Goal: Transaction & Acquisition: Purchase product/service

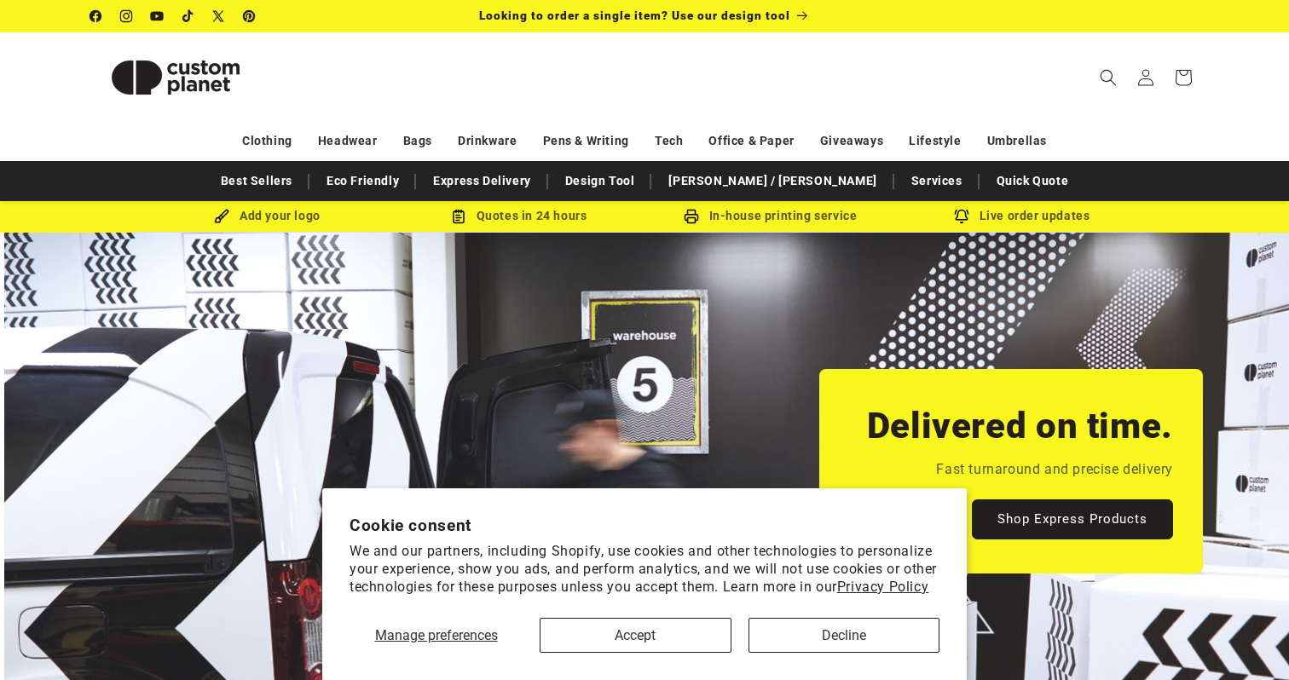
scroll to position [0, 1289]
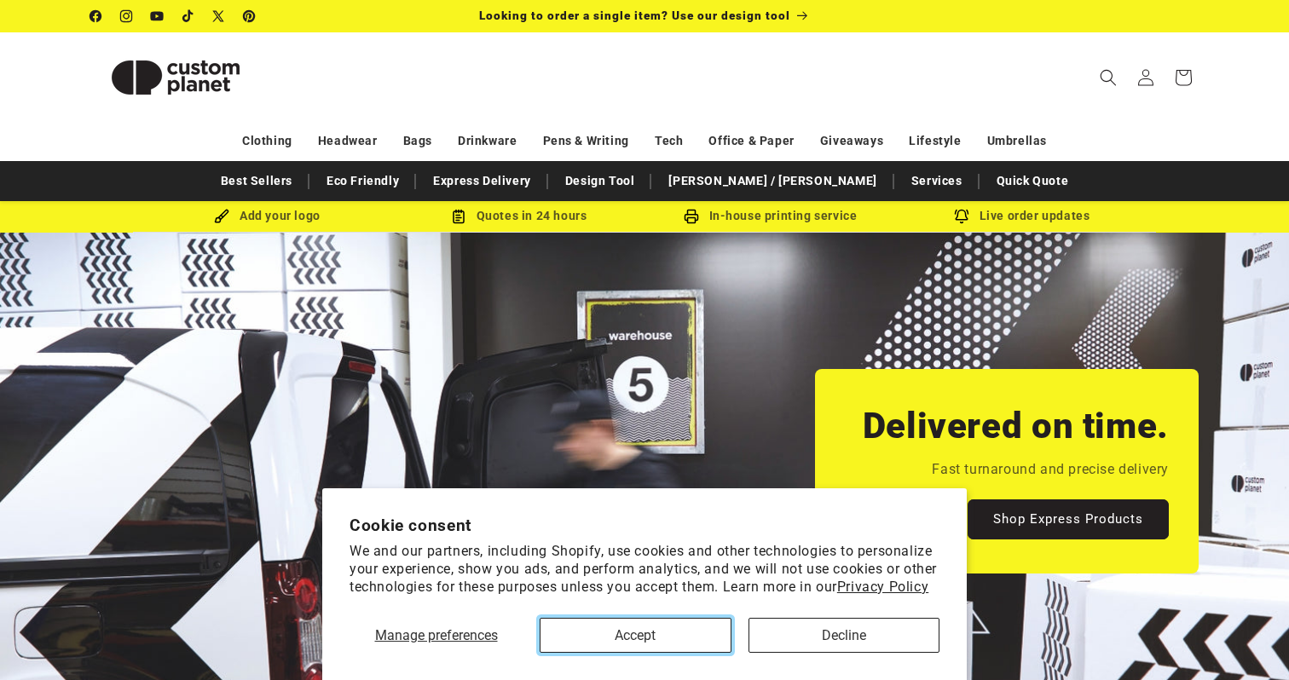
click at [688, 646] on button "Accept" at bounding box center [635, 635] width 192 height 35
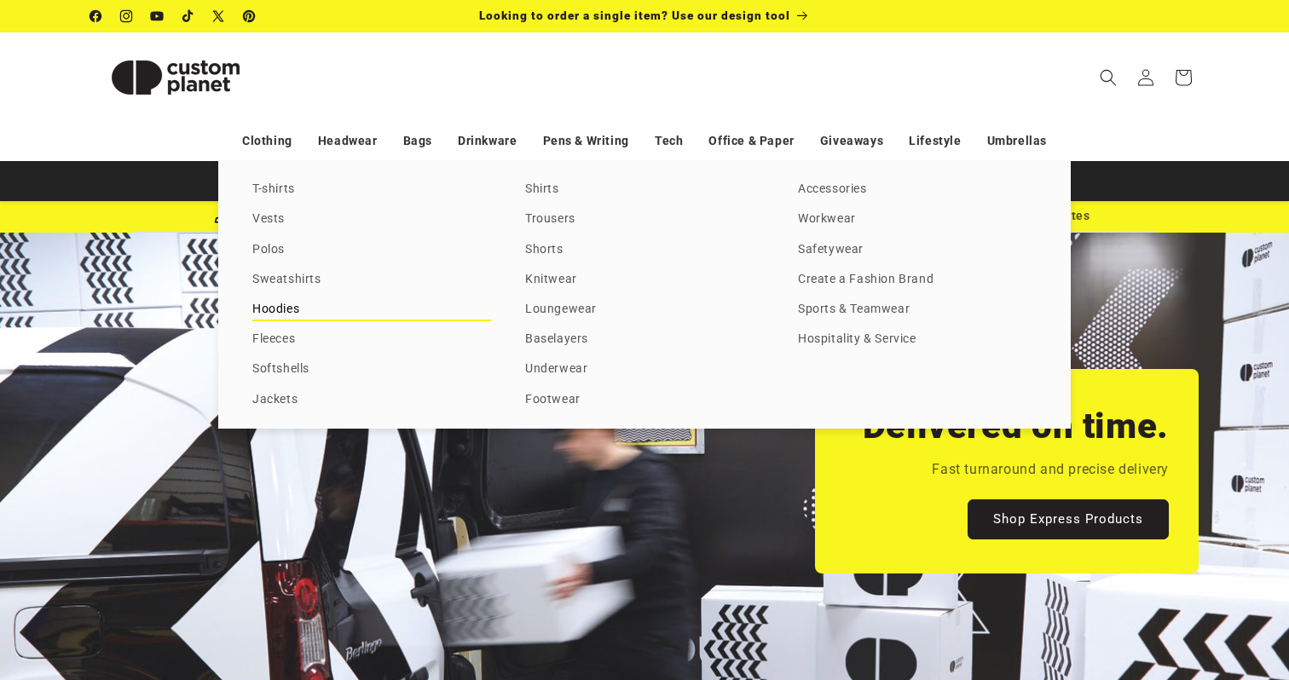
click at [295, 307] on link "Hoodies" at bounding box center [371, 309] width 239 height 23
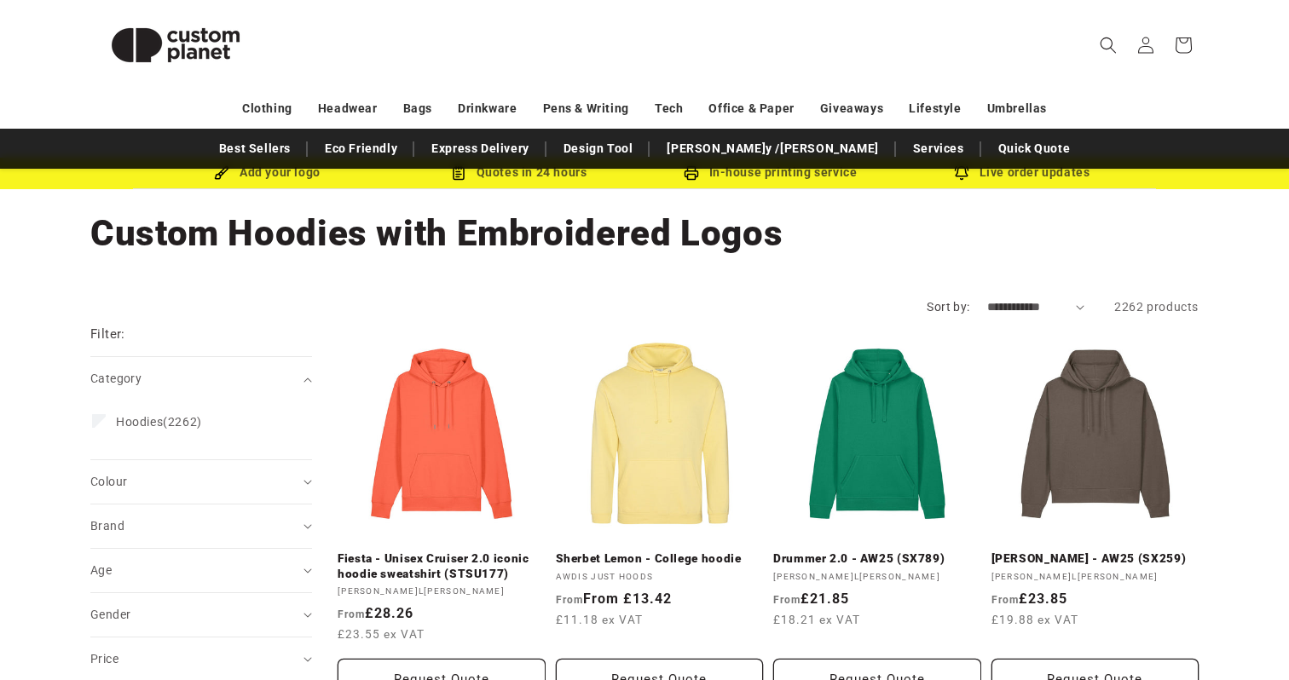
scroll to position [180, 0]
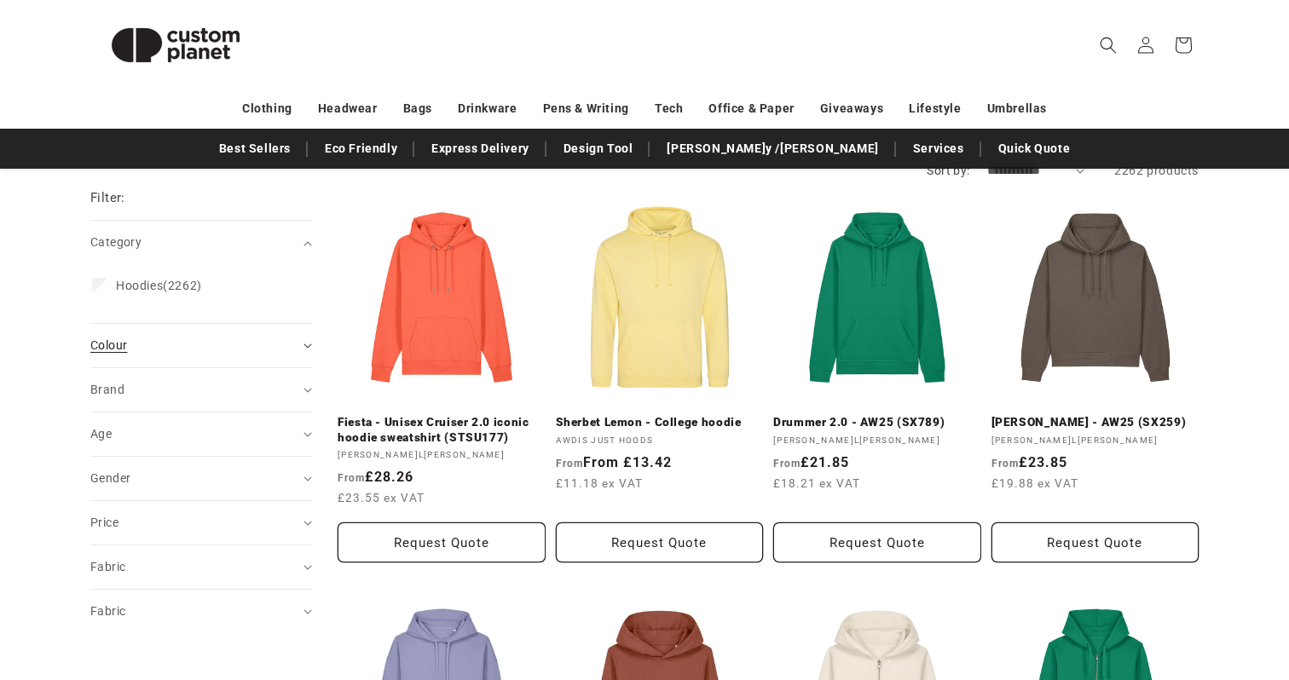
click at [290, 350] on div "Colour (0)" at bounding box center [193, 346] width 207 height 18
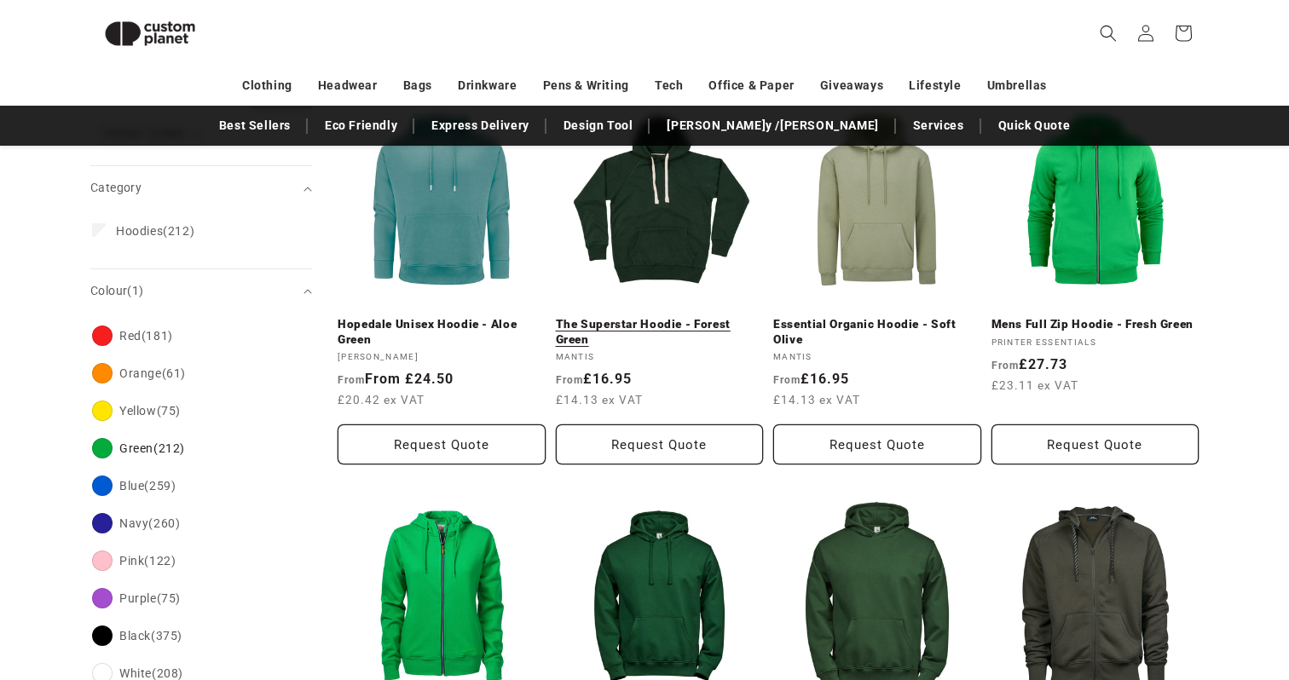
scroll to position [264, 0]
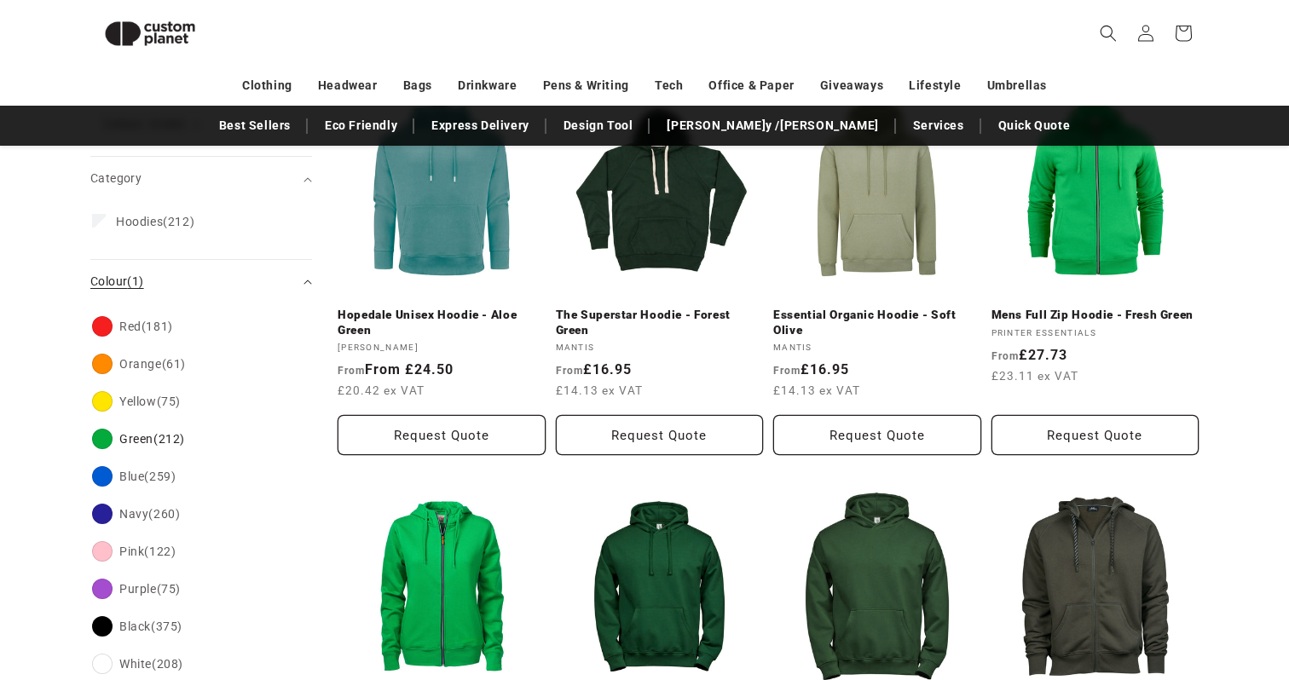
click at [302, 279] on summary "Colour (1)" at bounding box center [201, 281] width 222 height 43
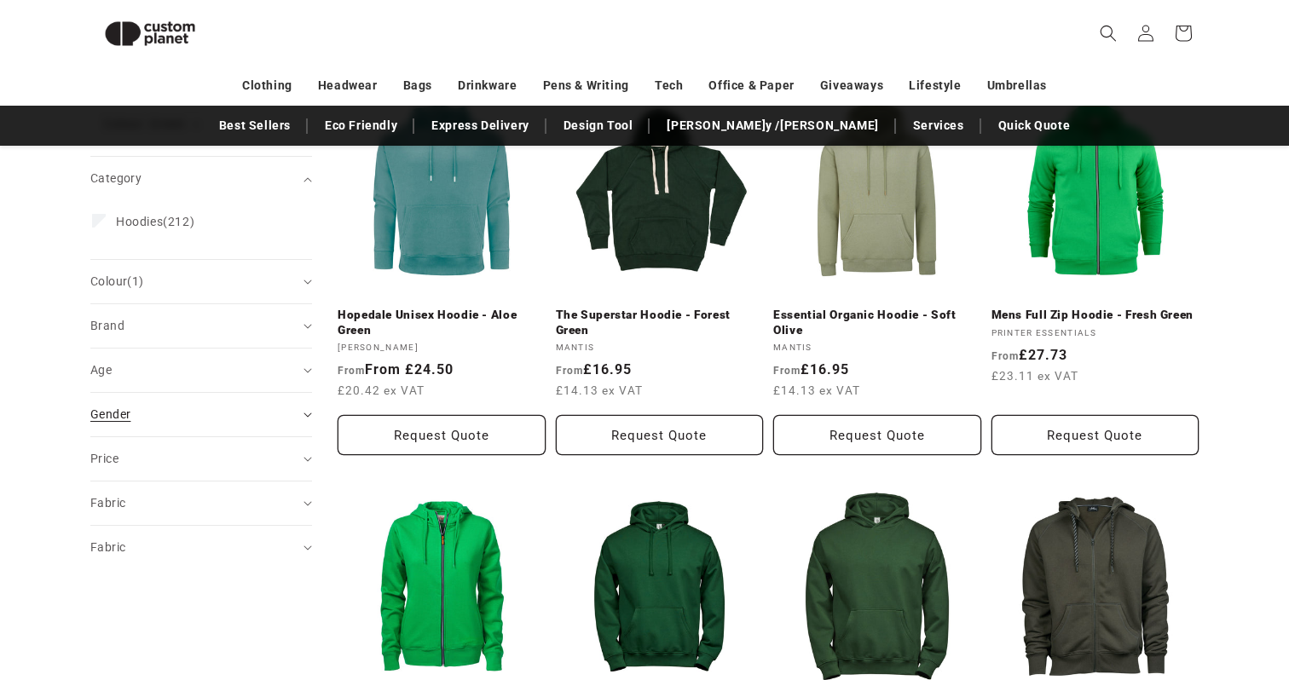
click at [278, 411] on div "Gender (0)" at bounding box center [193, 415] width 207 height 18
click at [149, 523] on span "Unisex" at bounding box center [135, 523] width 38 height 14
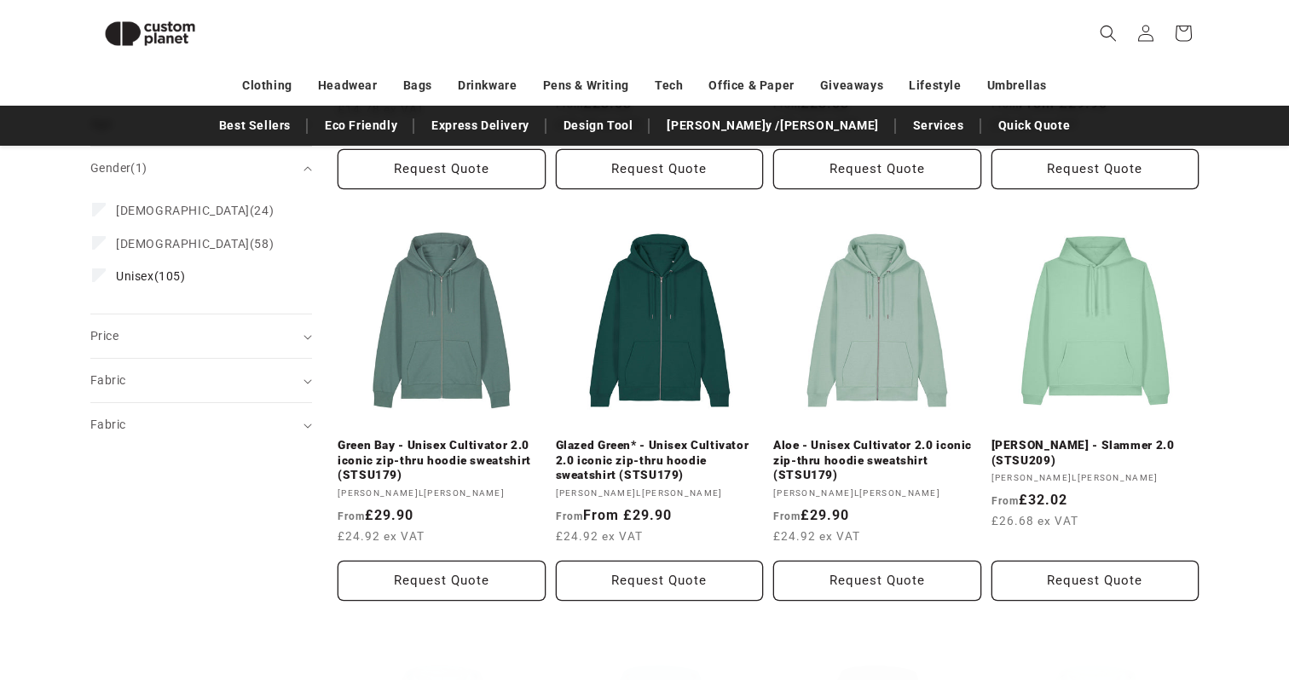
scroll to position [584, 0]
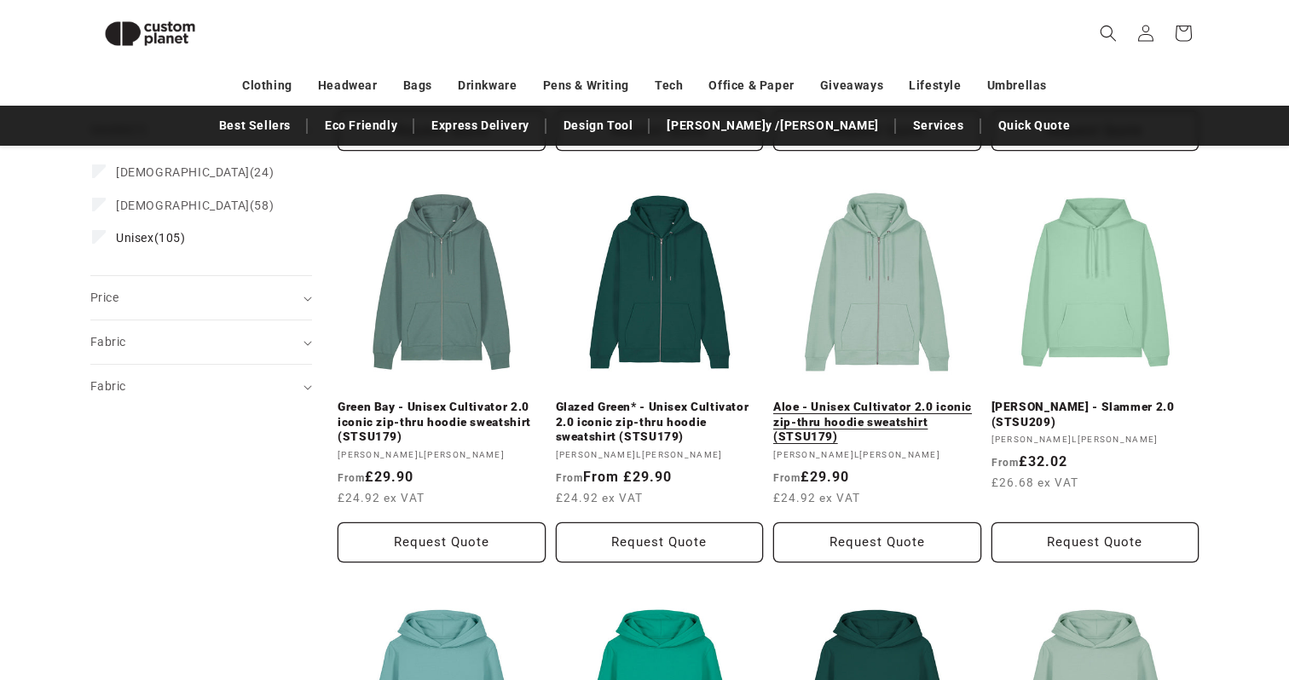
click at [897, 407] on link "Aloe - Unisex Cultivator 2.0 iconic zip-thru hoodie sweatshirt (STSU179)" at bounding box center [877, 422] width 208 height 45
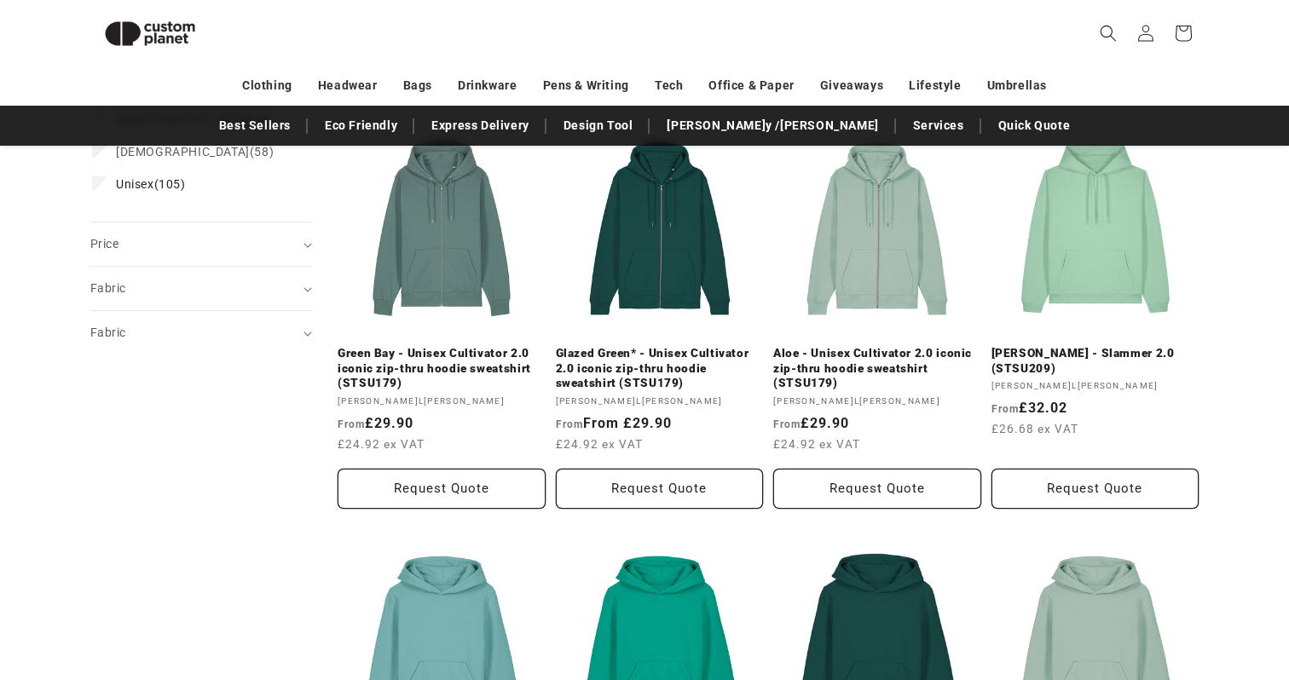
scroll to position [622, 0]
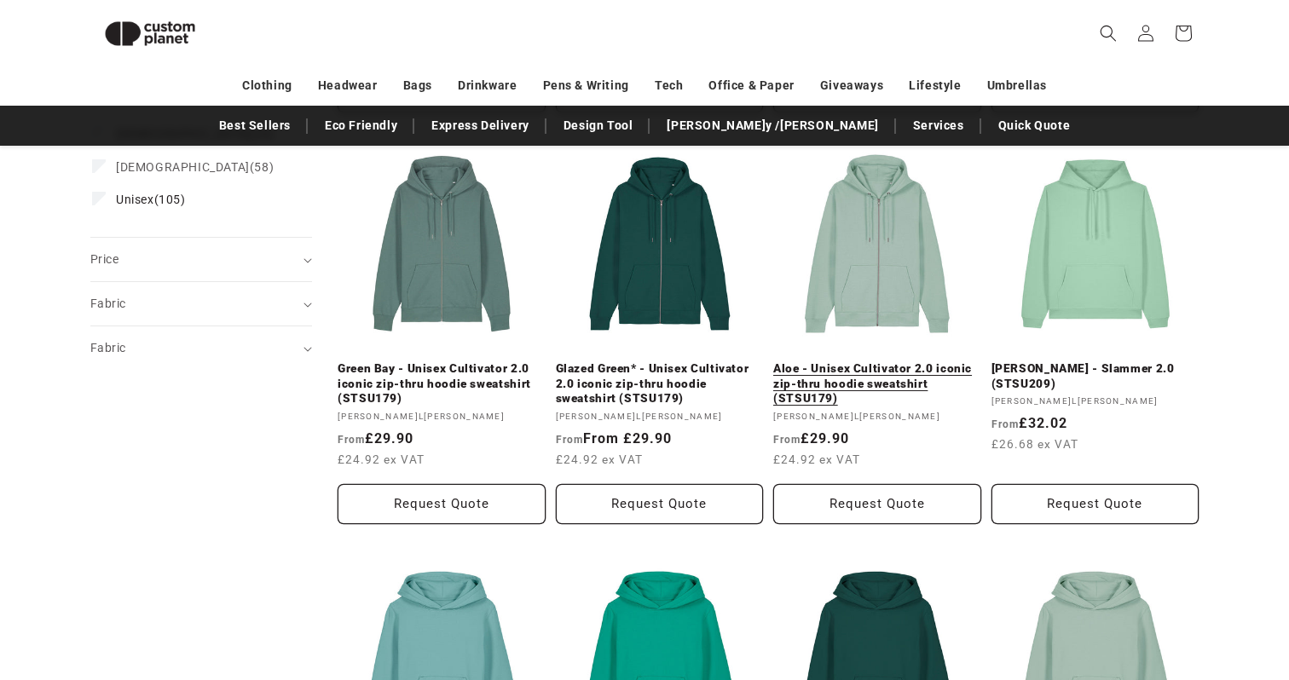
click at [851, 380] on link "Aloe - Unisex Cultivator 2.0 iconic zip-thru hoodie sweatshirt (STSU179)" at bounding box center [877, 383] width 208 height 45
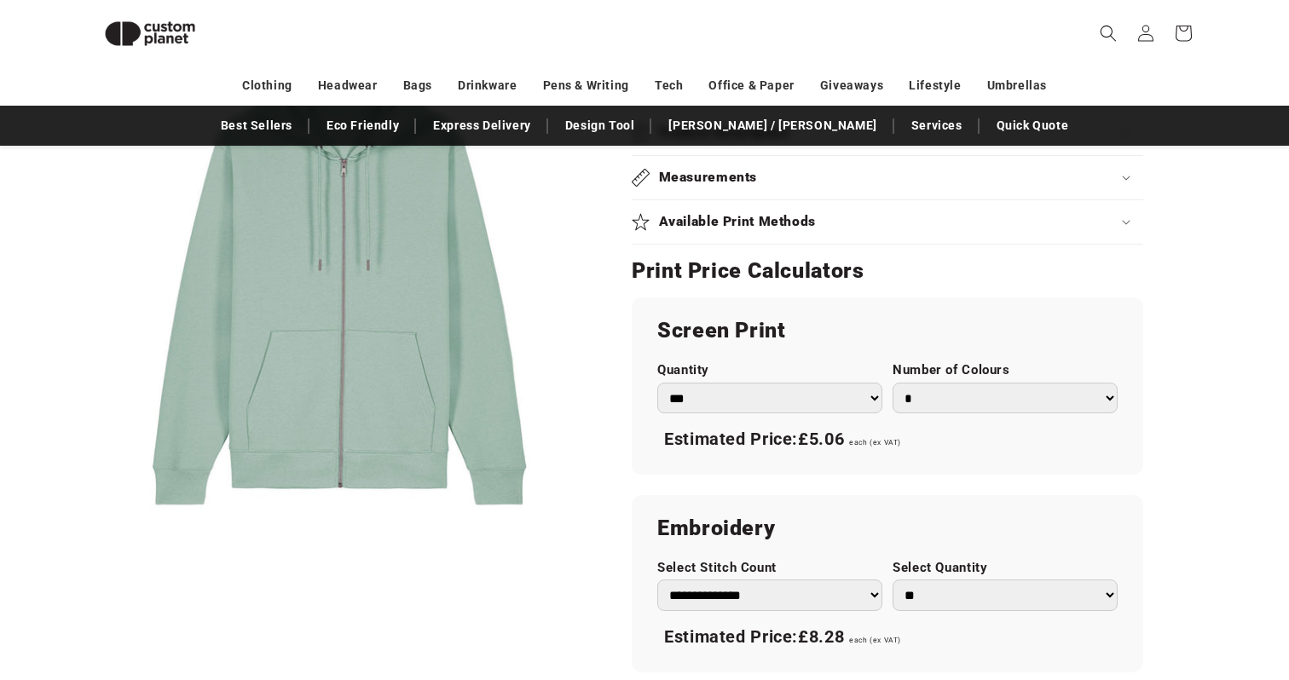
scroll to position [931, 0]
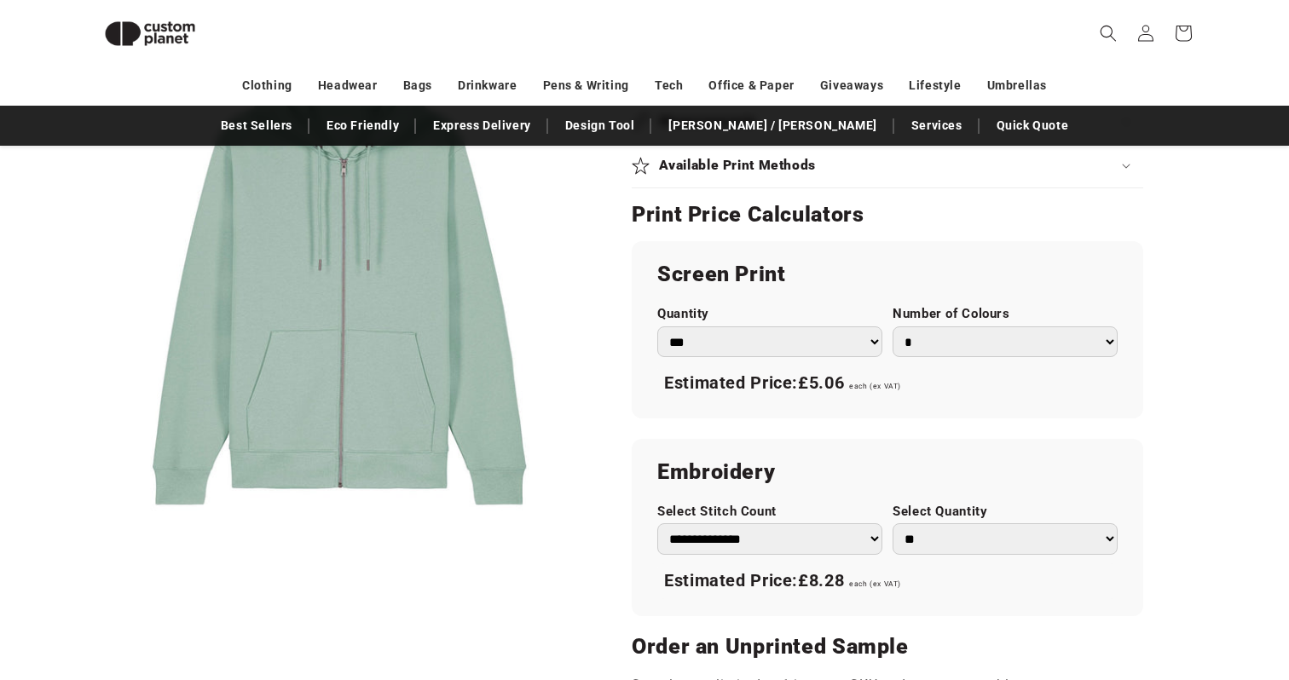
click at [782, 534] on select "**********" at bounding box center [769, 539] width 225 height 32
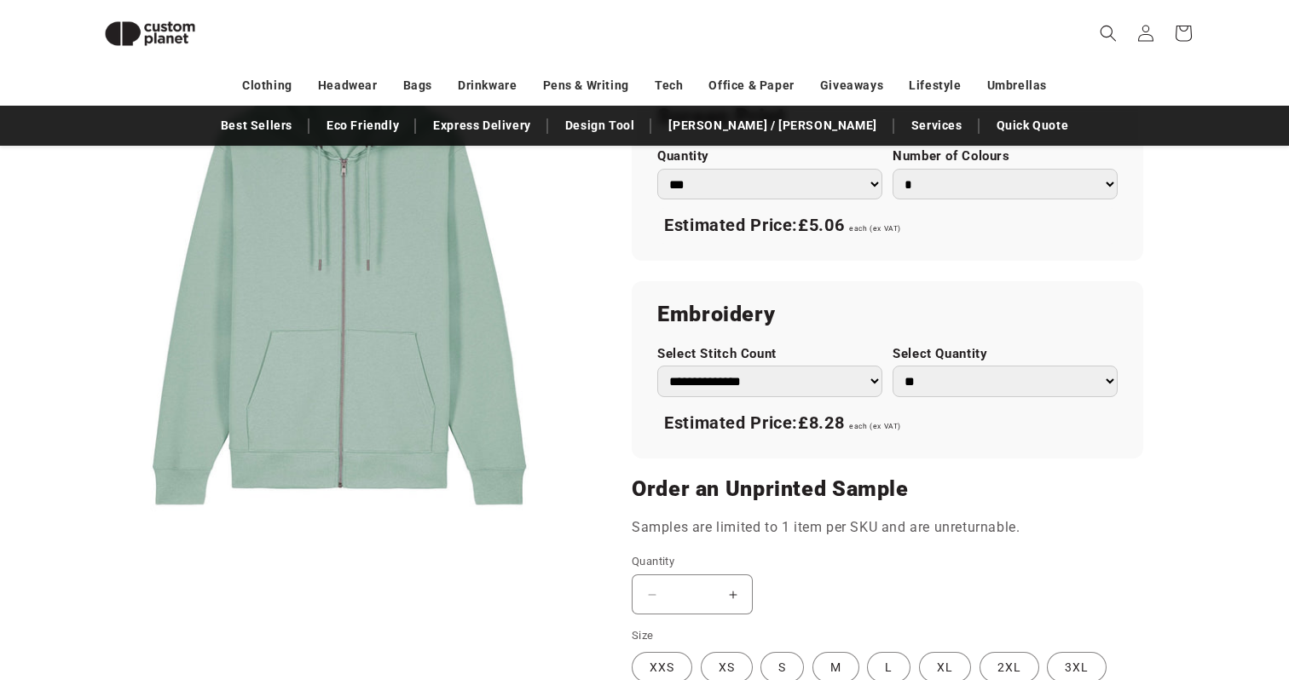
scroll to position [1097, 0]
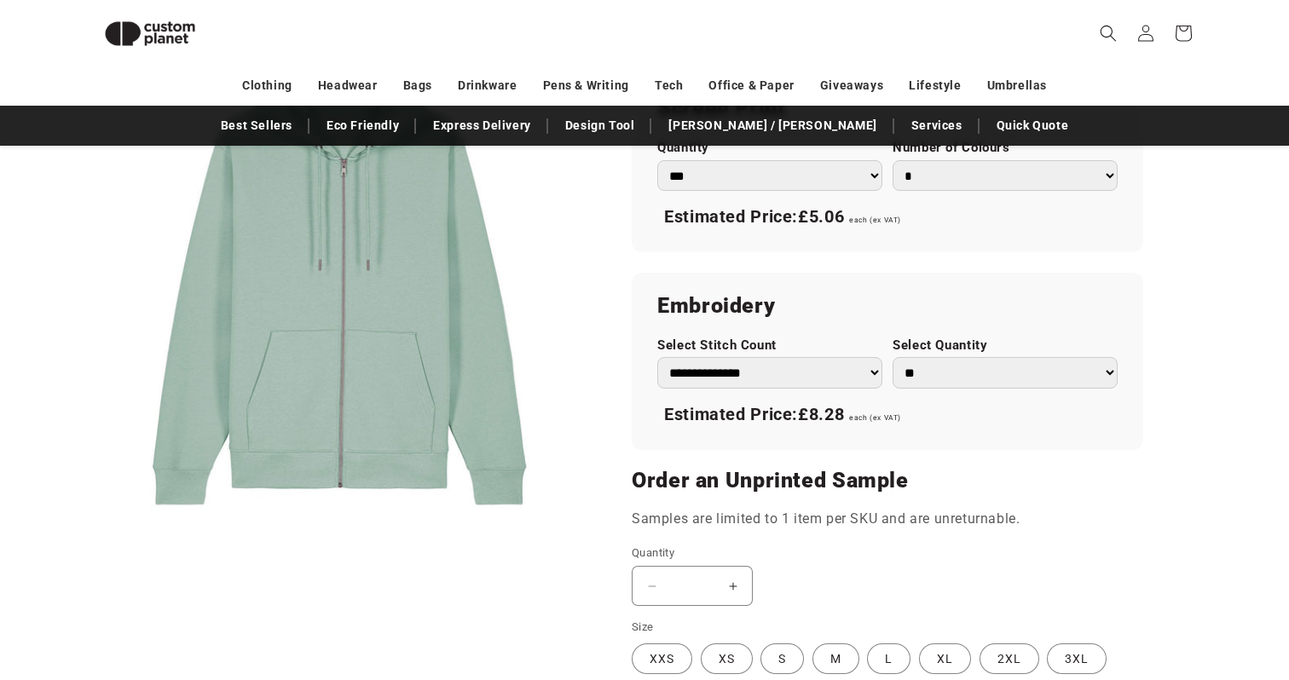
click at [822, 419] on span "£8.28" at bounding box center [821, 414] width 46 height 20
click at [849, 370] on select "**********" at bounding box center [769, 373] width 225 height 32
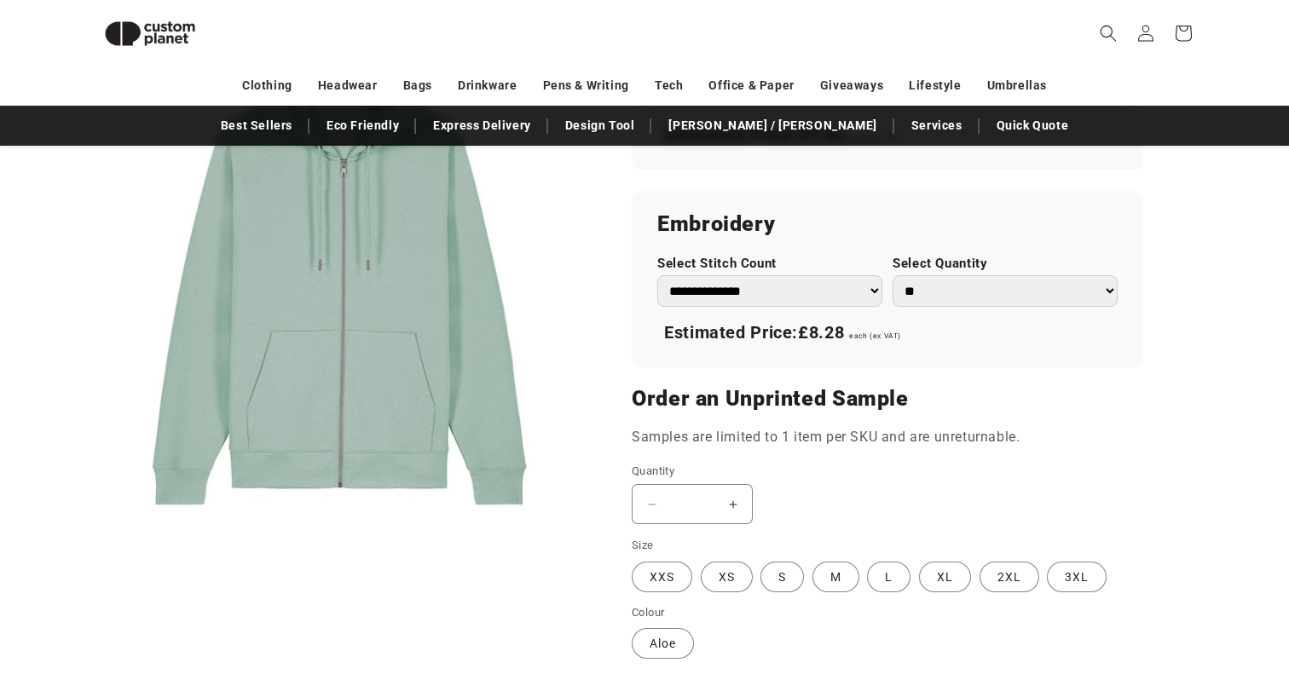
scroll to position [1225, 0]
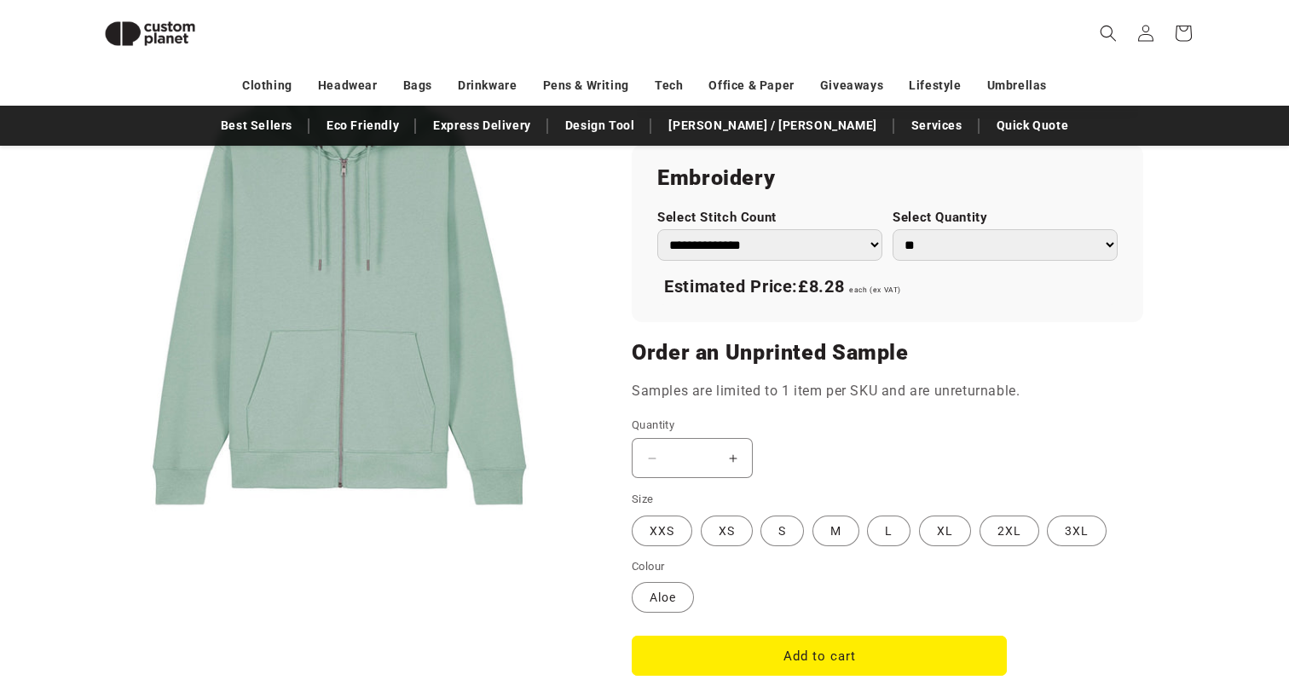
click at [1003, 232] on select "** ** *** *** *** **** **** ****" at bounding box center [1004, 245] width 225 height 32
select select "*"
click at [892, 229] on select "** ** *** *** *** **** **** ****" at bounding box center [1004, 245] width 225 height 32
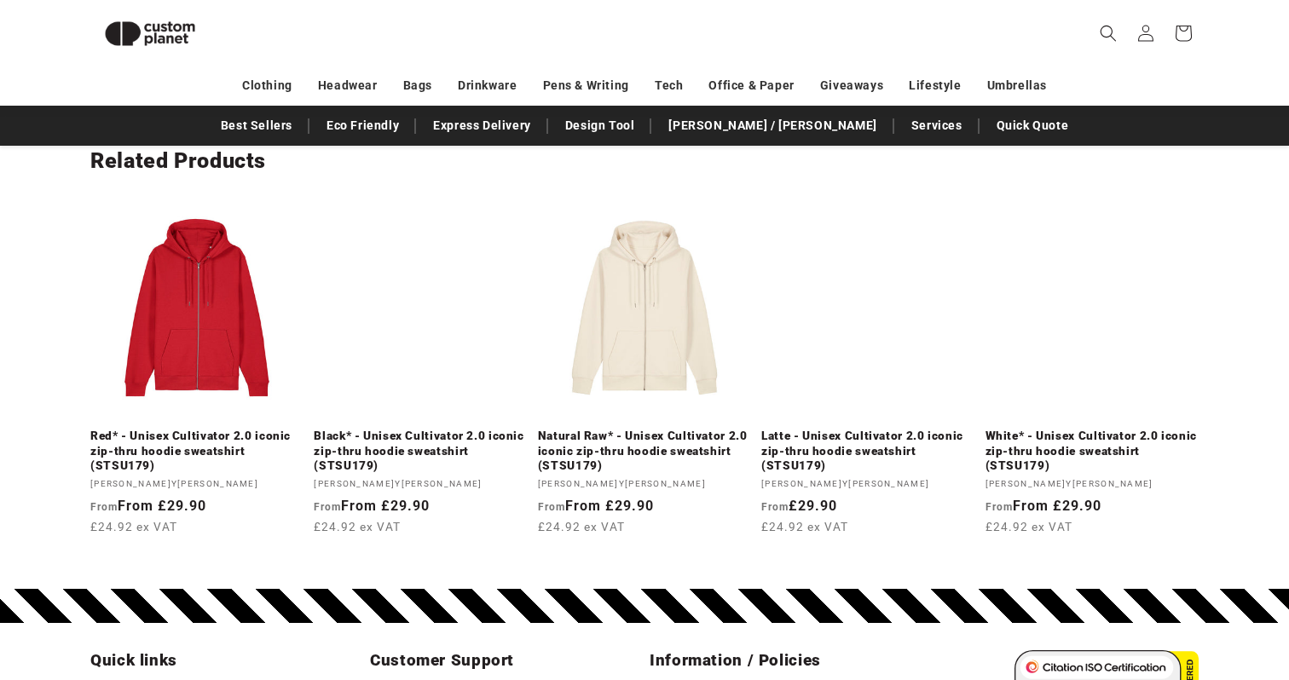
scroll to position [1810, 0]
